Goal: Navigation & Orientation: Find specific page/section

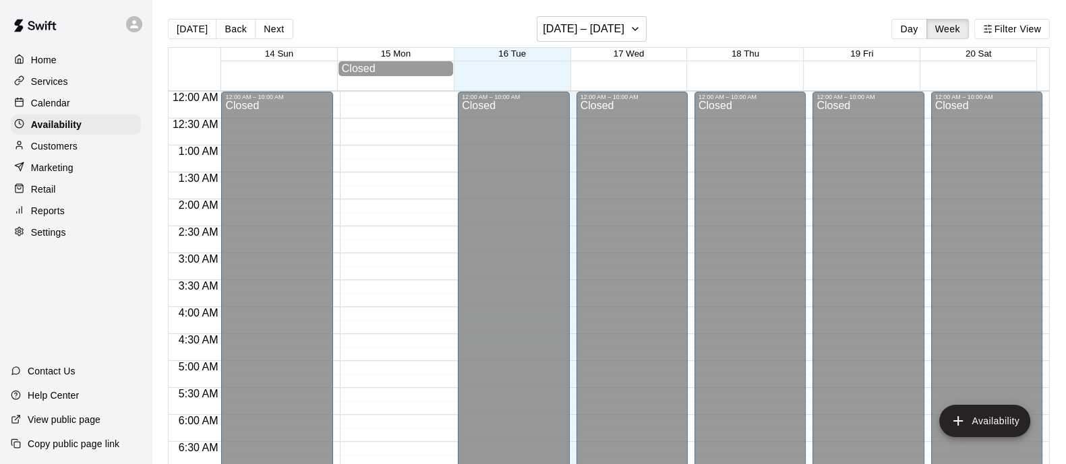
scroll to position [482, 0]
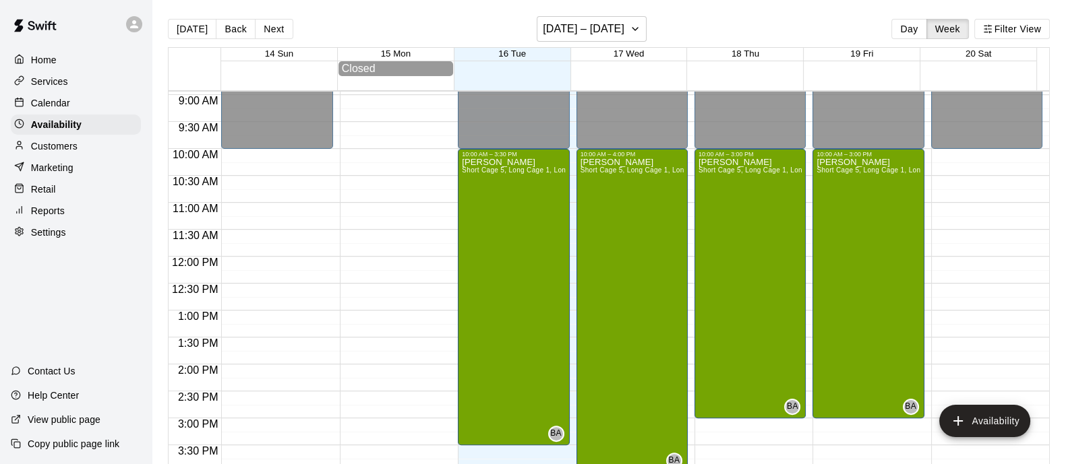
click at [51, 106] on p "Calendar" at bounding box center [50, 102] width 39 height 13
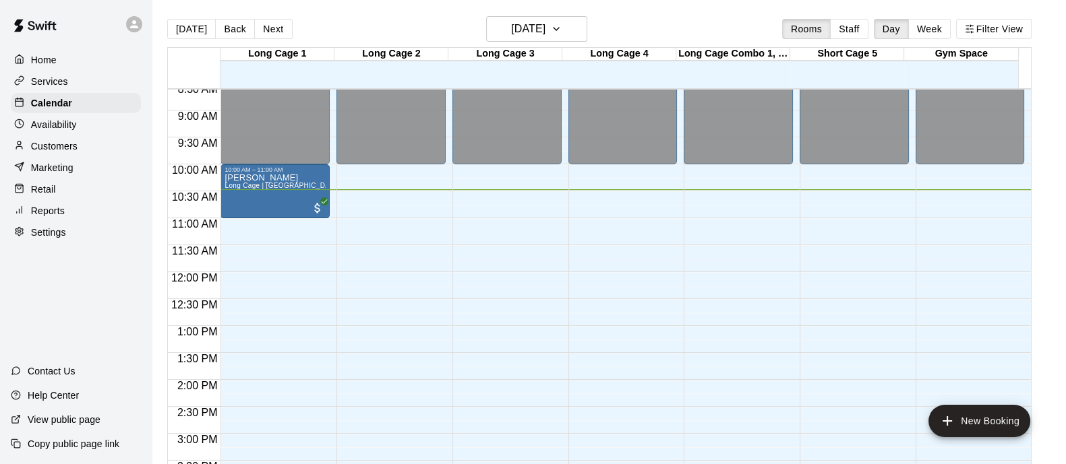
scroll to position [480, 0]
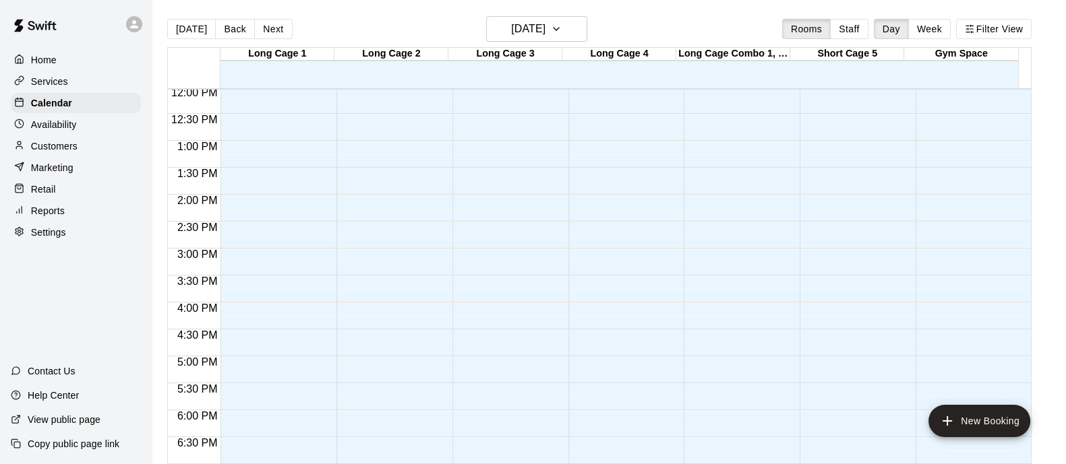
scroll to position [648, 0]
click at [218, 30] on button "Back" at bounding box center [235, 29] width 40 height 20
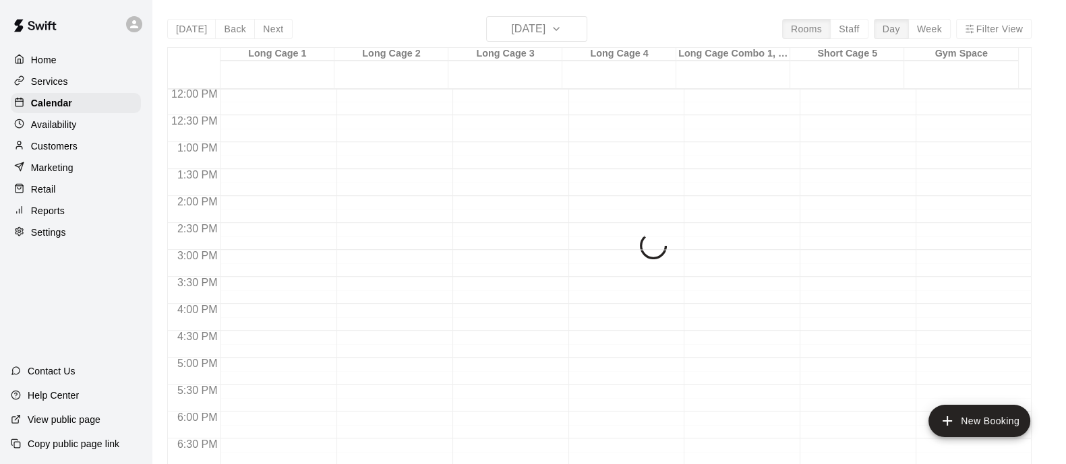
click at [185, 31] on div "Today Back Next Tuesday Sep 16 Rooms Staff Day Week Filter View Long Cage 1 16 …" at bounding box center [599, 248] width 864 height 464
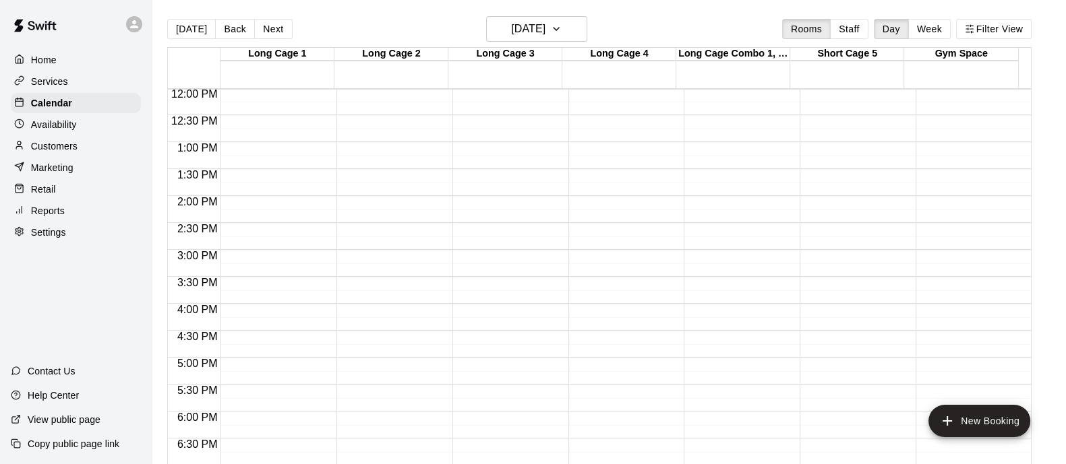
click at [191, 30] on button "[DATE]" at bounding box center [191, 29] width 49 height 20
